Goal: Task Accomplishment & Management: Use online tool/utility

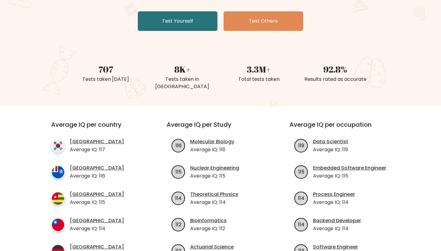
scroll to position [114, 0]
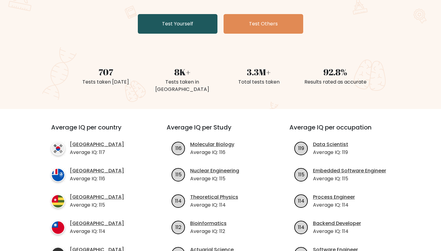
click at [188, 32] on link "Test Yourself" at bounding box center [178, 24] width 80 height 20
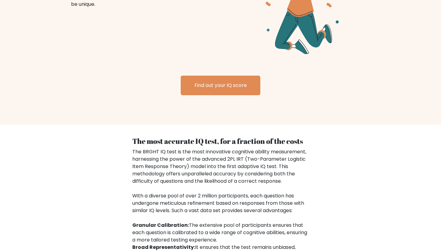
scroll to position [852, 0]
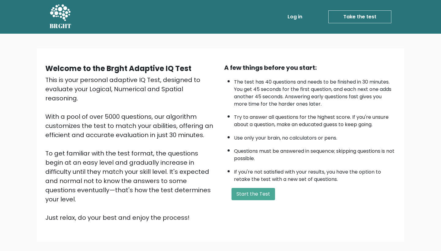
click at [258, 79] on li "The test has 40 questions and needs to be finished in 30 minutes. You get 45 se…" at bounding box center [315, 91] width 162 height 32
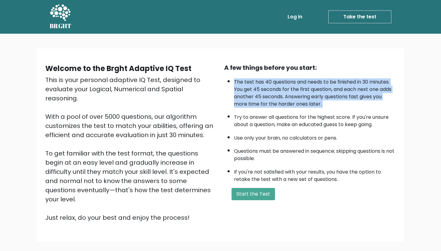
click at [258, 79] on li "The test has 40 questions and needs to be finished in 30 minutes. You get 45 se…" at bounding box center [315, 91] width 162 height 32
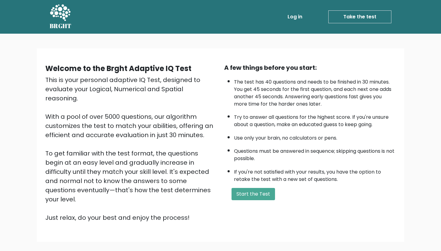
click at [246, 92] on li "The test has 40 questions and needs to be finished in 30 minutes. You get 45 se…" at bounding box center [315, 91] width 162 height 32
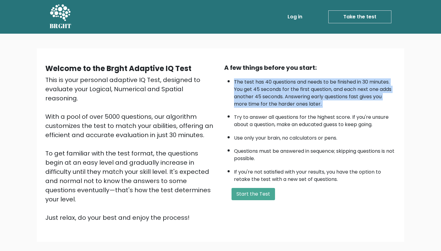
click at [246, 92] on li "The test has 40 questions and needs to be finished in 30 minutes. You get 45 se…" at bounding box center [315, 91] width 162 height 32
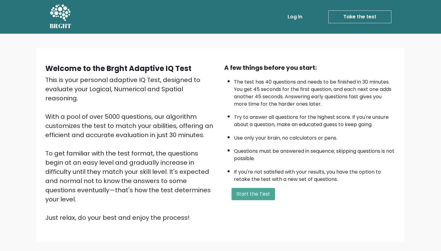
click at [144, 117] on div "This is your personal adaptive IQ Test, designed to evaluate your Logical, Nume…" at bounding box center [130, 148] width 171 height 147
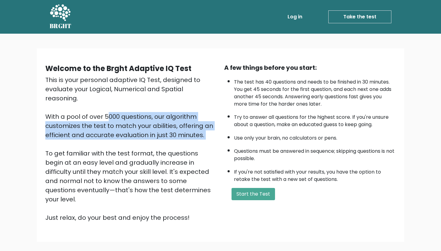
click at [144, 117] on div "This is your personal adaptive IQ Test, designed to evaluate your Logical, Nume…" at bounding box center [130, 148] width 171 height 147
